Goal: Find specific page/section: Find specific page/section

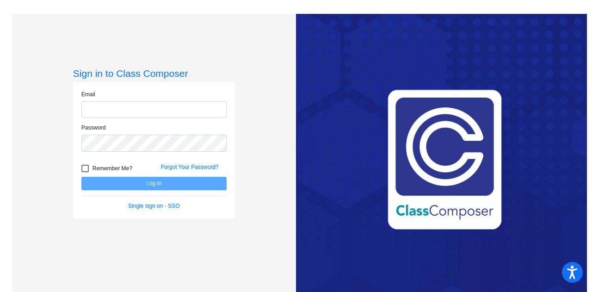
type input "[PERSON_NAME][EMAIL_ADDRESS][PERSON_NAME][DOMAIN_NAME]"
click at [85, 169] on div at bounding box center [84, 168] width 7 height 7
click at [85, 172] on input "Remember Me?" at bounding box center [85, 172] width 0 height 0
checkbox input "true"
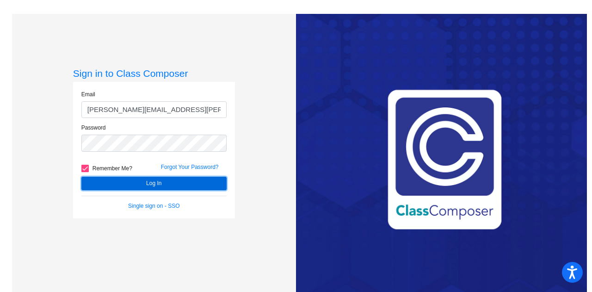
click at [149, 179] on button "Log In" at bounding box center [153, 183] width 145 height 13
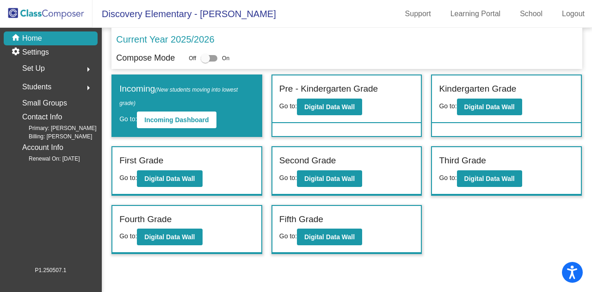
click at [45, 85] on span "Students" at bounding box center [36, 86] width 29 height 13
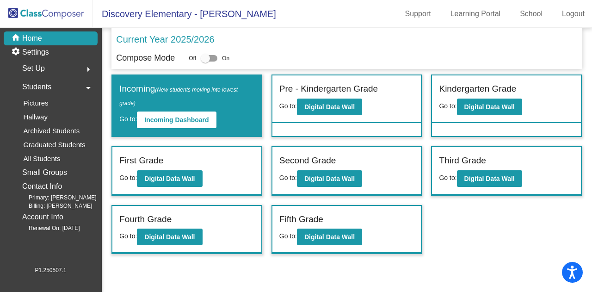
click at [45, 85] on span "Students" at bounding box center [36, 86] width 29 height 13
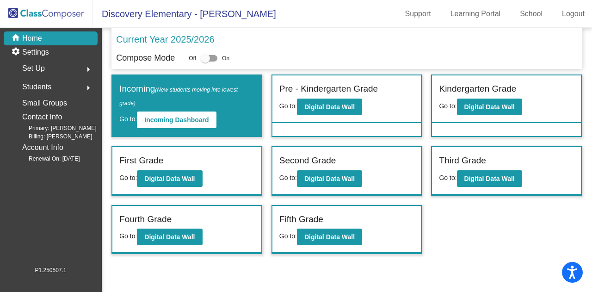
click at [45, 85] on span "Students" at bounding box center [36, 86] width 29 height 13
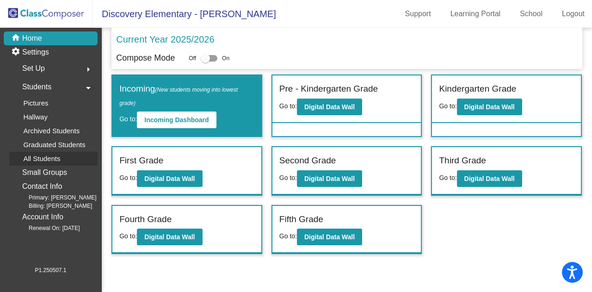
click at [42, 154] on p "All Students" at bounding box center [41, 158] width 37 height 11
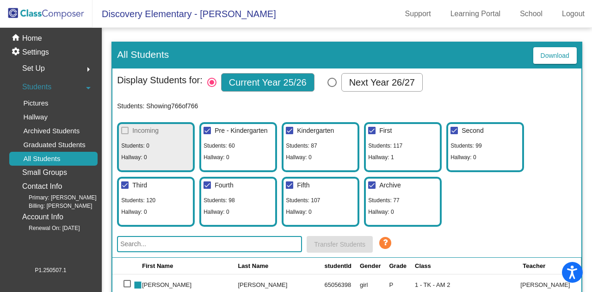
click at [155, 243] on input "text" at bounding box center [209, 244] width 185 height 16
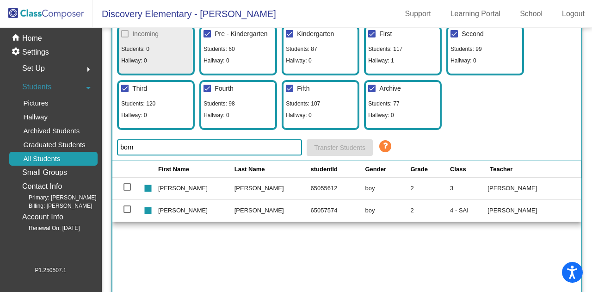
scroll to position [96, 0]
type input "b"
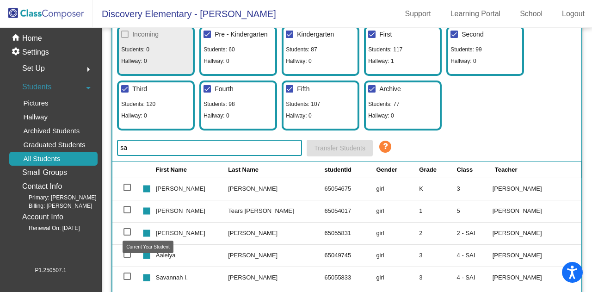
type input "s"
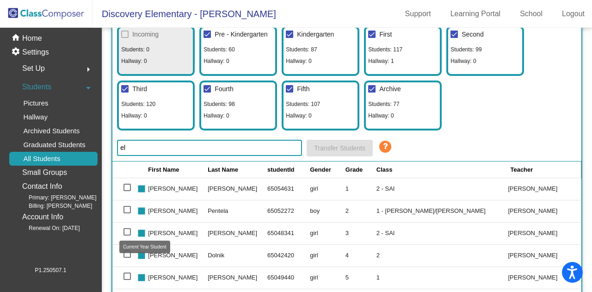
type input "e"
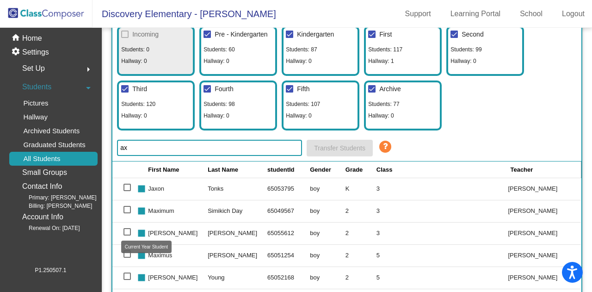
type input "a"
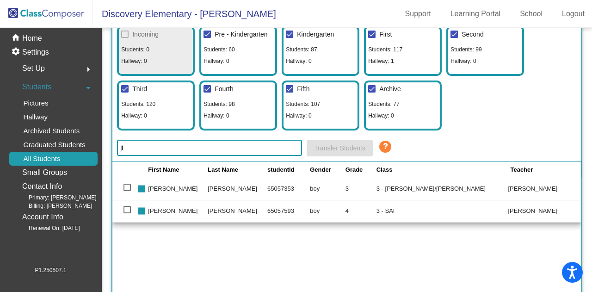
type input "j"
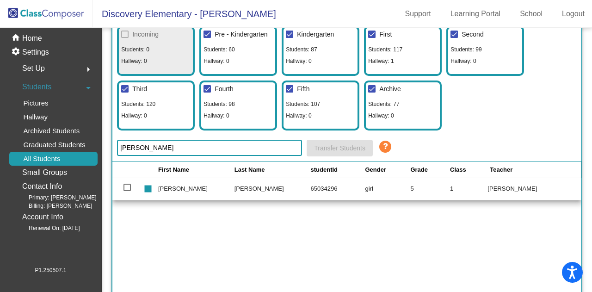
scroll to position [0, 0]
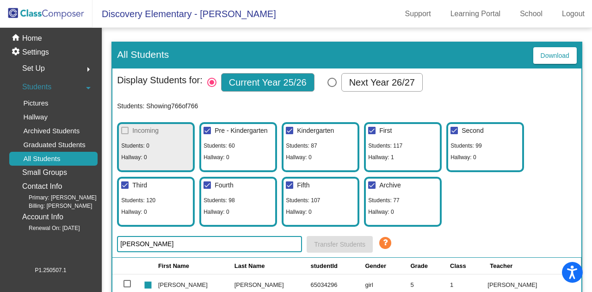
type input "[PERSON_NAME]"
click at [390, 185] on span "Archive" at bounding box center [390, 184] width 22 height 7
click at [372, 189] on input "Archive" at bounding box center [371, 189] width 0 height 0
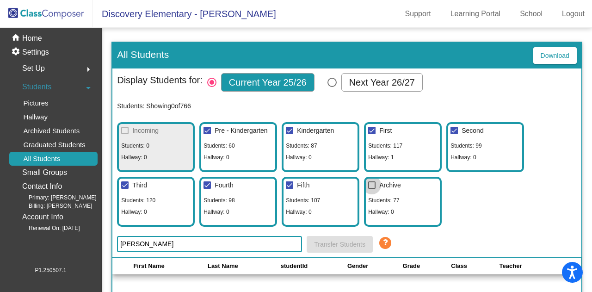
click at [390, 185] on span "Archive" at bounding box center [390, 184] width 22 height 7
click at [372, 189] on input "Archive" at bounding box center [371, 189] width 0 height 0
checkbox input "true"
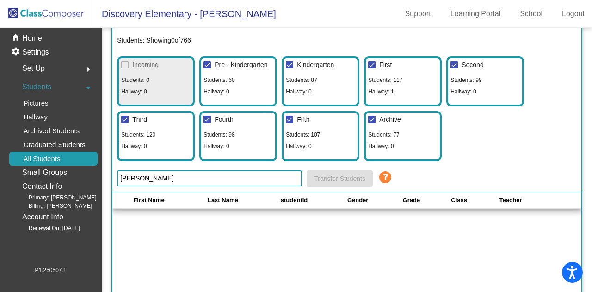
click at [137, 178] on input "[PERSON_NAME]" at bounding box center [209, 178] width 185 height 16
type input "h"
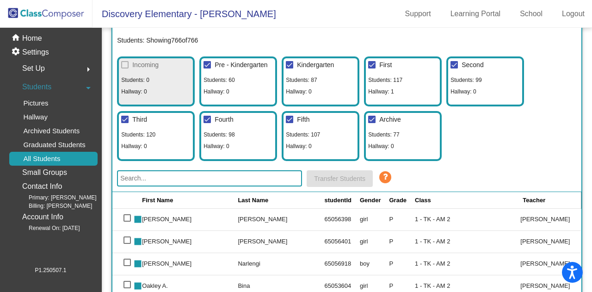
click at [498, 135] on div "Incoming Students: 0 Hallway: 0 Pre - Kindergarten Students: [GEOGRAPHIC_DATA]:…" at bounding box center [347, 106] width 460 height 109
click at [525, 13] on link "School" at bounding box center [530, 13] width 37 height 15
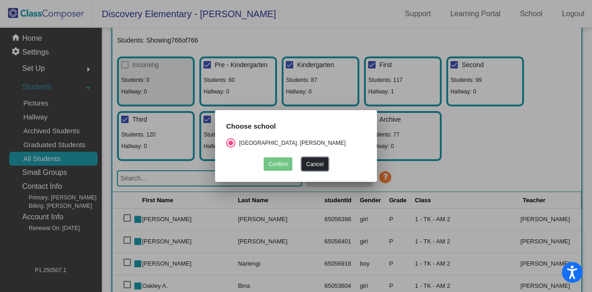
click at [316, 163] on button "Cancel" at bounding box center [315, 163] width 26 height 13
